Goal: Task Accomplishment & Management: Manage account settings

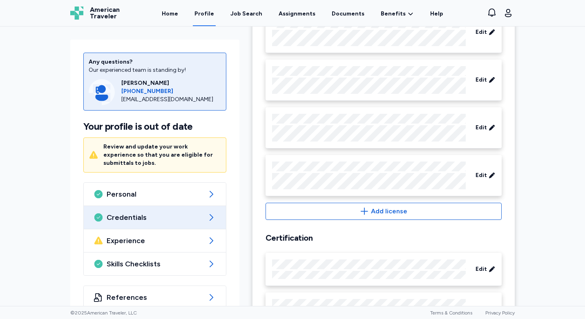
scroll to position [531, 0]
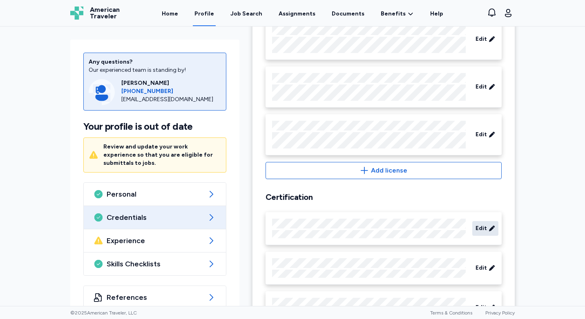
click at [480, 228] on span "Edit" at bounding box center [480, 229] width 11 height 8
click at [482, 231] on span "Edit" at bounding box center [480, 229] width 11 height 8
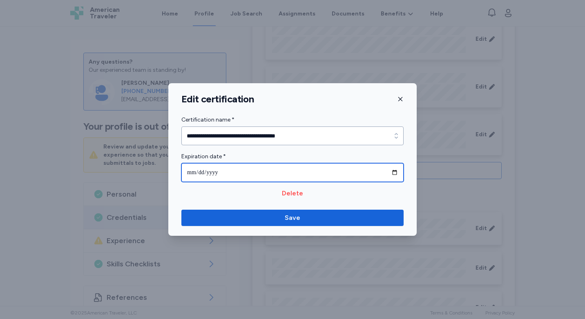
drag, startPoint x: 230, startPoint y: 173, endPoint x: 203, endPoint y: 170, distance: 27.5
click at [203, 170] on input "**********" at bounding box center [292, 172] width 222 height 19
type input "**********"
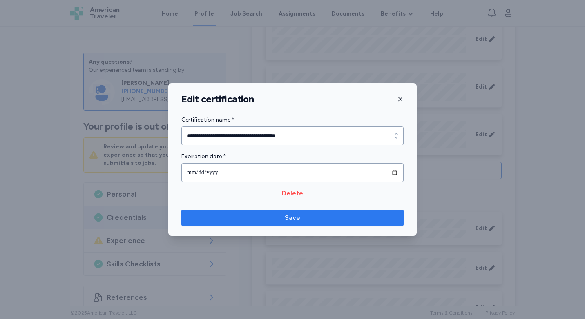
click at [267, 221] on span "Save" at bounding box center [292, 218] width 209 height 10
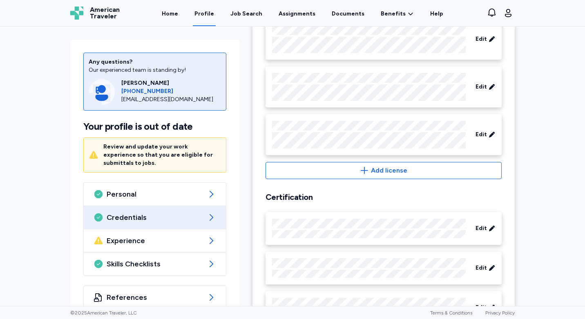
scroll to position [593, 0]
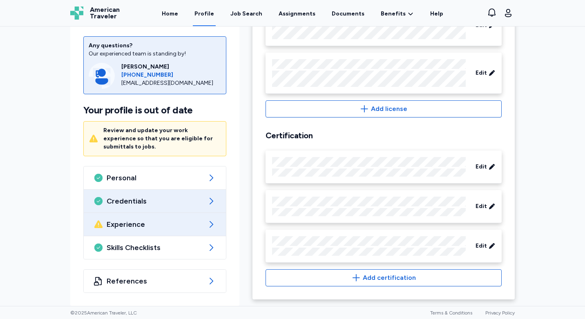
click at [209, 221] on icon at bounding box center [211, 225] width 10 height 10
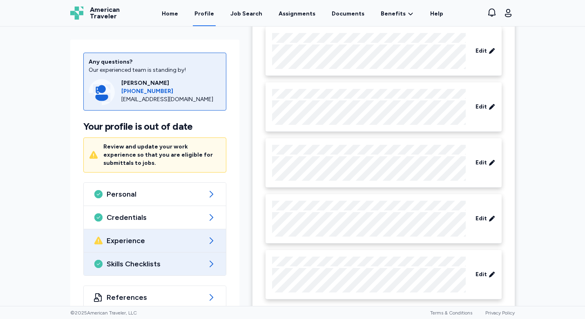
scroll to position [1221, 0]
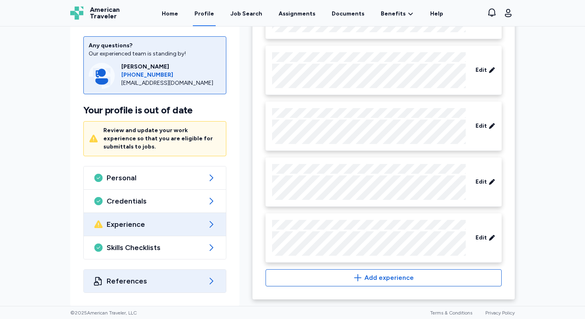
click at [134, 282] on span "References" at bounding box center [155, 281] width 96 height 10
